Goal: Information Seeking & Learning: Learn about a topic

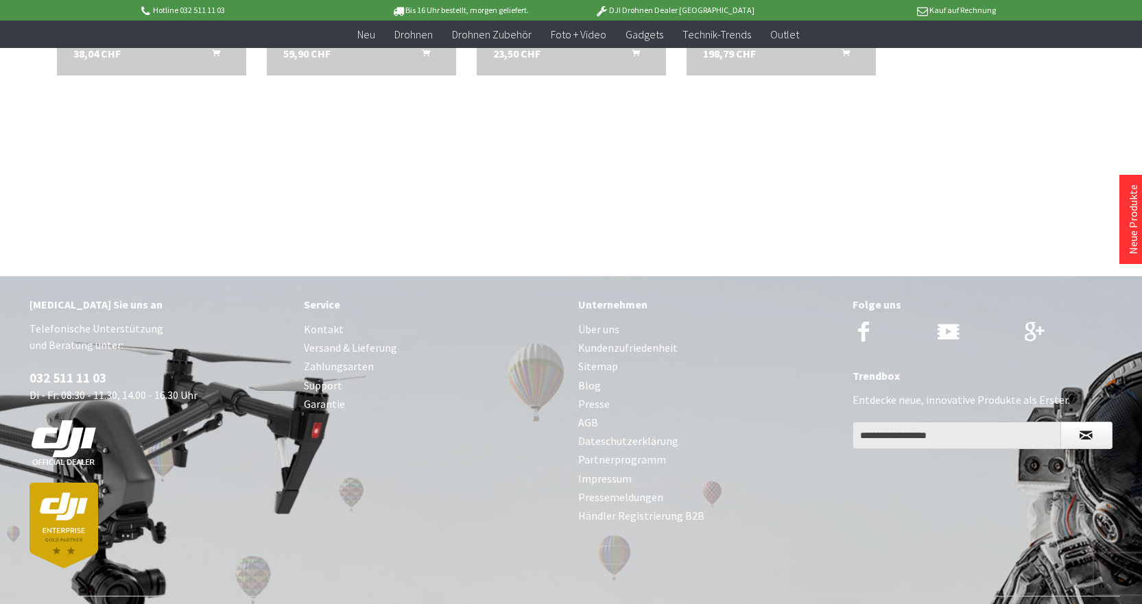
scroll to position [71, 0]
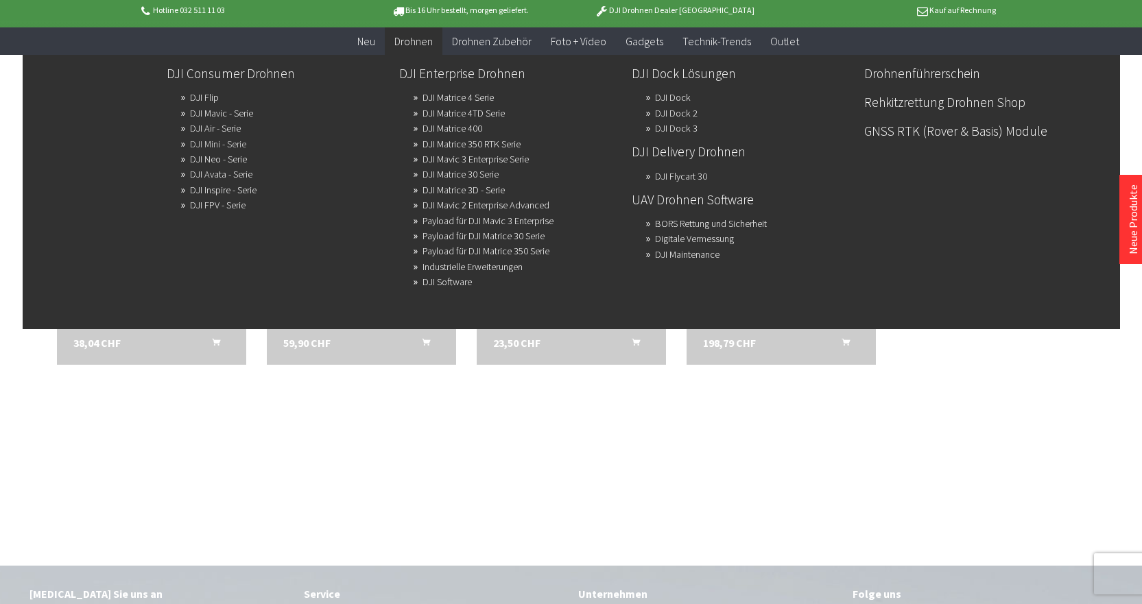
click at [234, 146] on link "DJI Mini - Serie" at bounding box center [218, 143] width 56 height 19
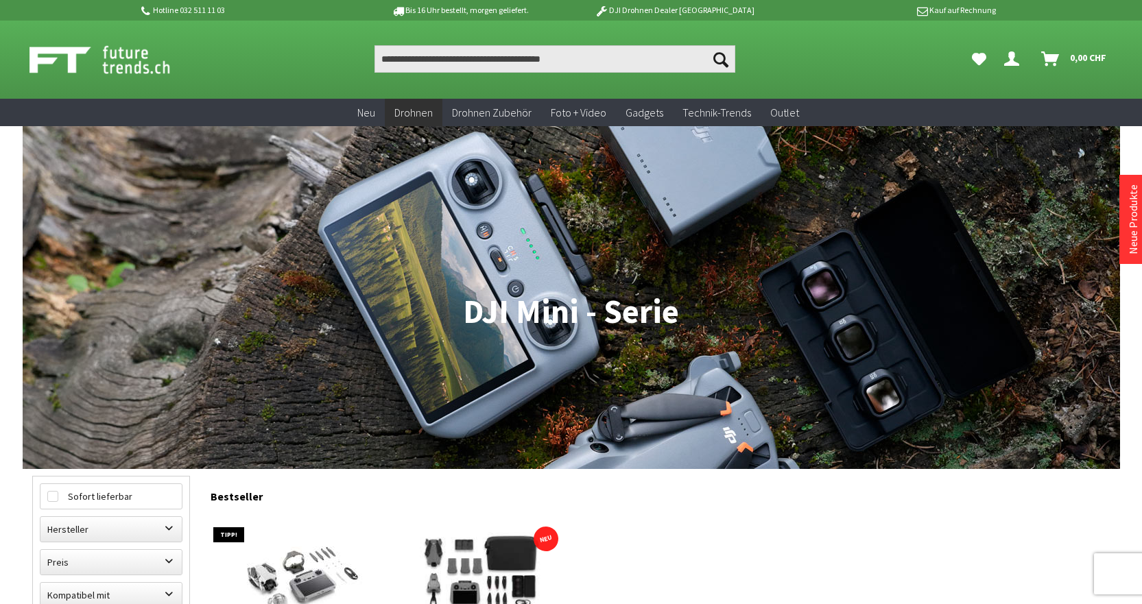
scroll to position [274, 0]
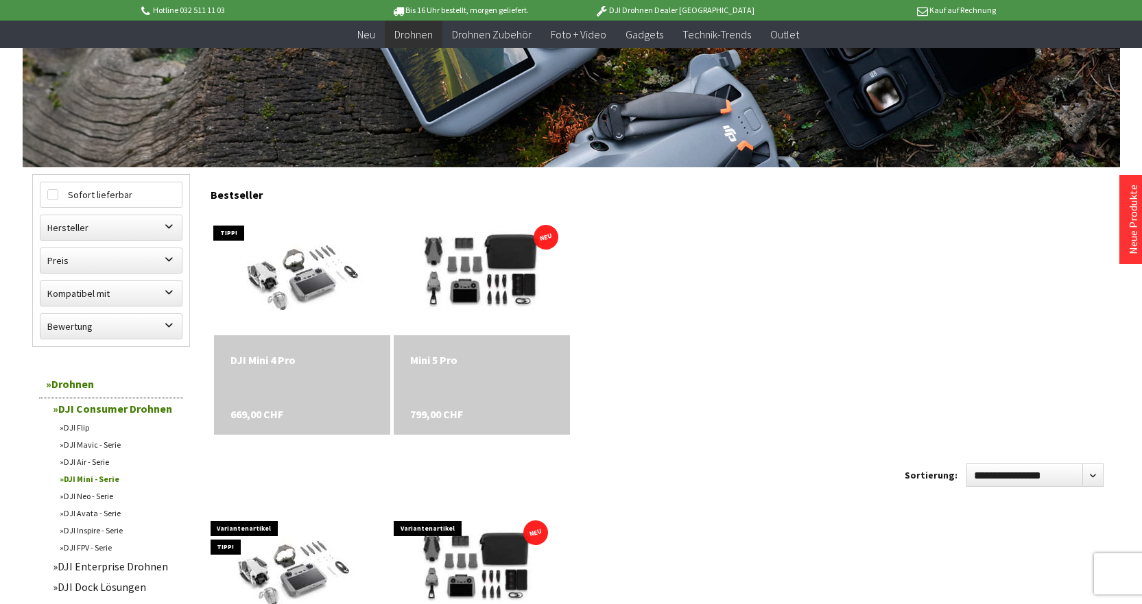
click at [490, 362] on div "Mini 5 Pro" at bounding box center [481, 360] width 143 height 16
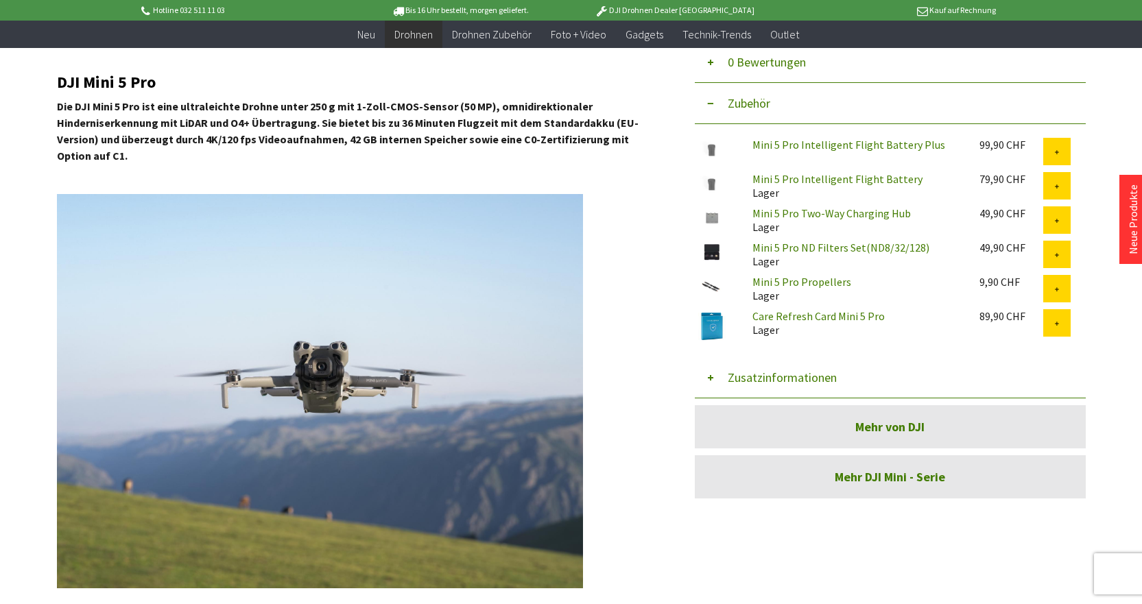
scroll to position [493, 0]
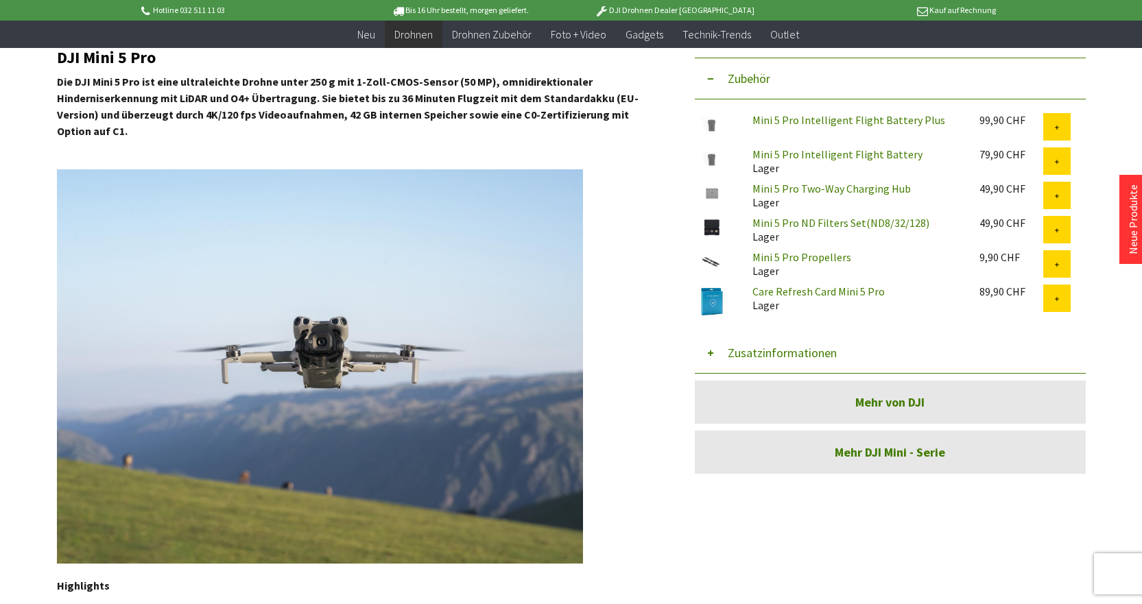
click at [712, 352] on button "Zusatzinformationen" at bounding box center [890, 353] width 391 height 41
